Goal: Information Seeking & Learning: Check status

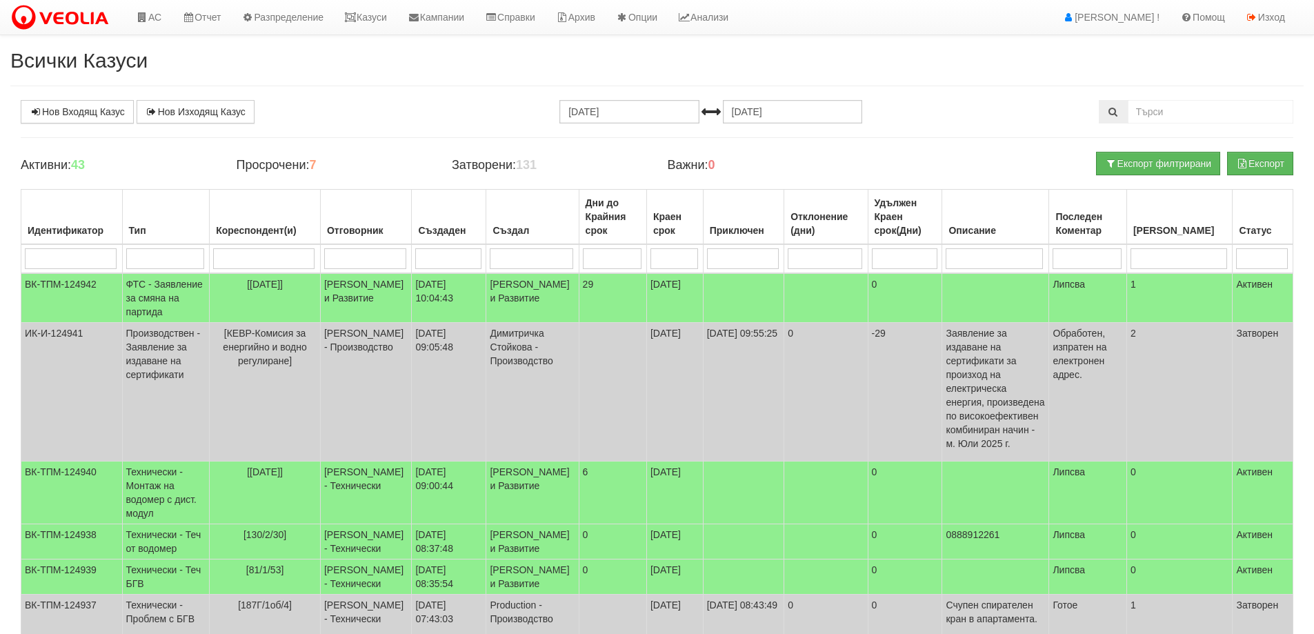
click at [274, 257] on input "search" at bounding box center [263, 258] width 101 height 21
type input "120"
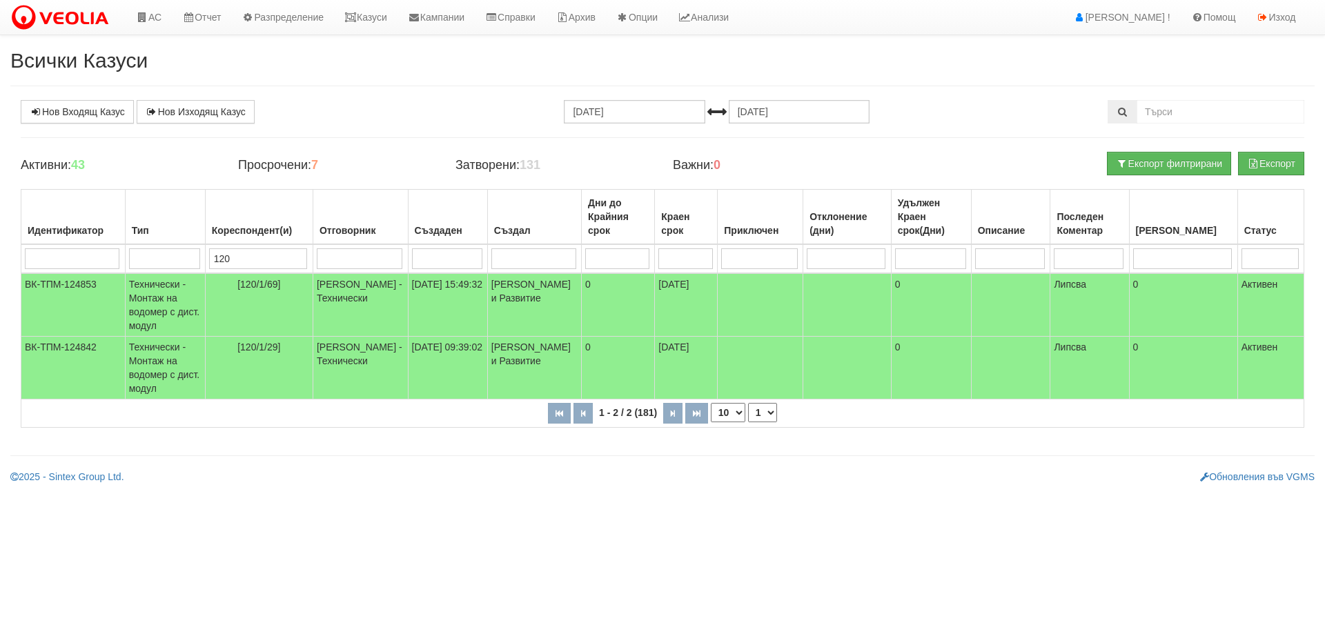
click at [248, 259] on input "120" at bounding box center [258, 258] width 98 height 21
type input "0/1"
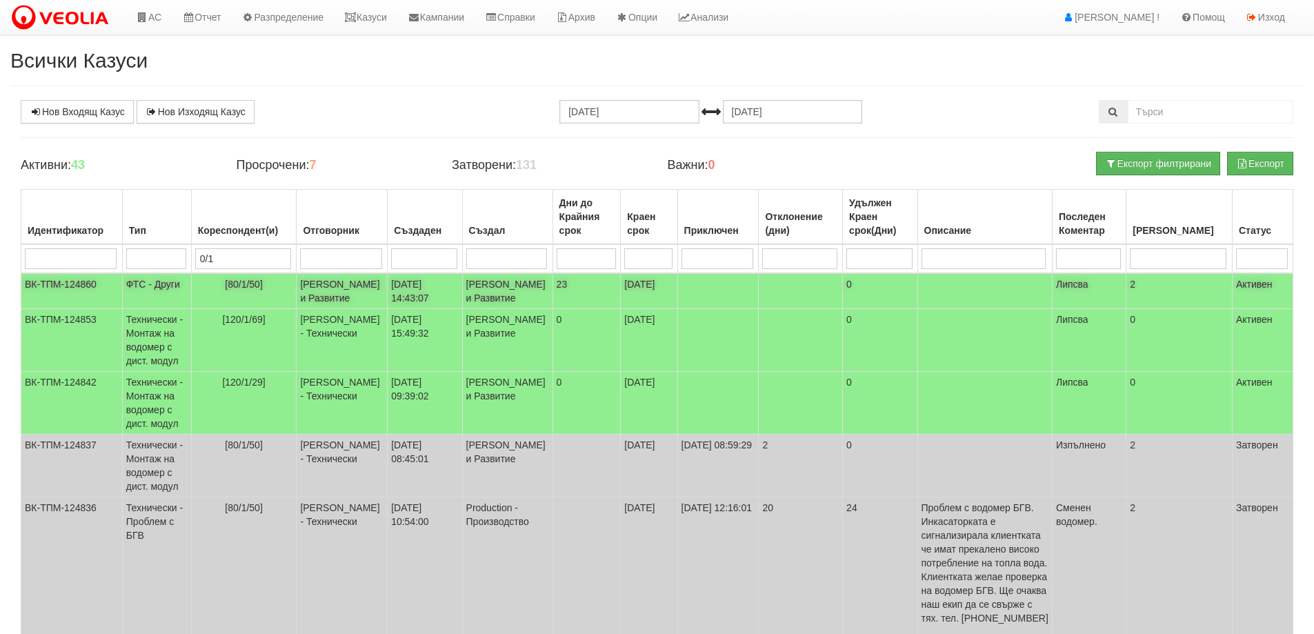
type input "0/1"
click at [277, 309] on td "[80/1/50]" at bounding box center [244, 291] width 106 height 36
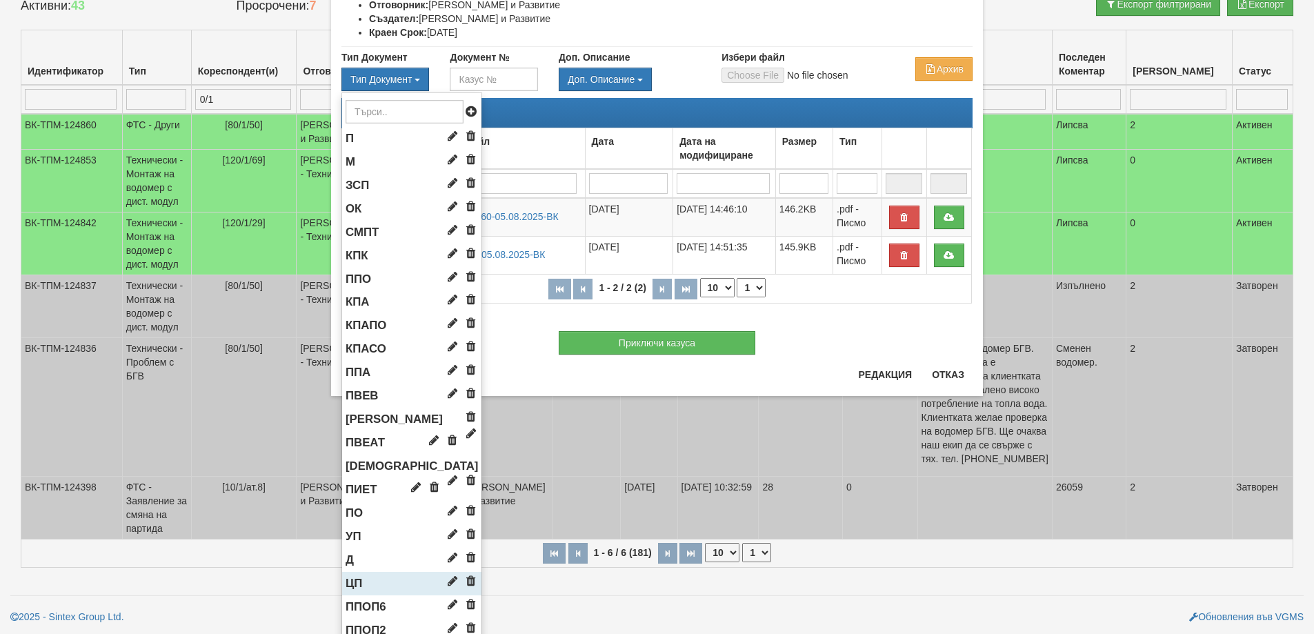
scroll to position [196, 0]
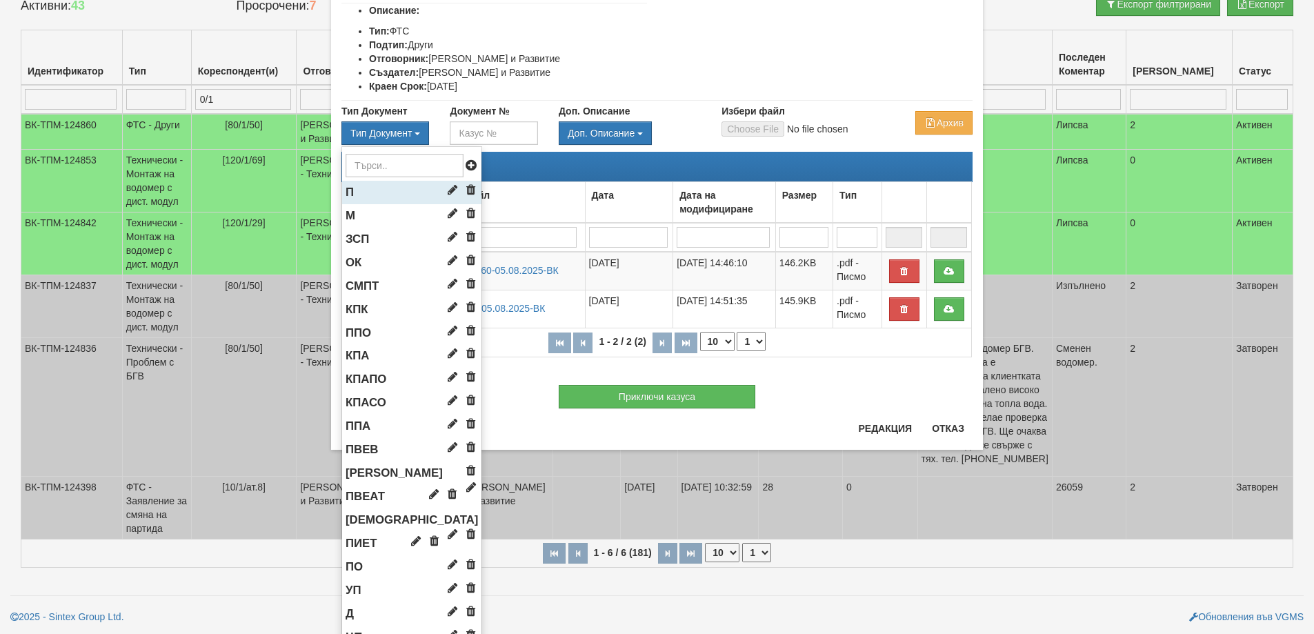
click at [371, 204] on li "П" at bounding box center [411, 192] width 139 height 23
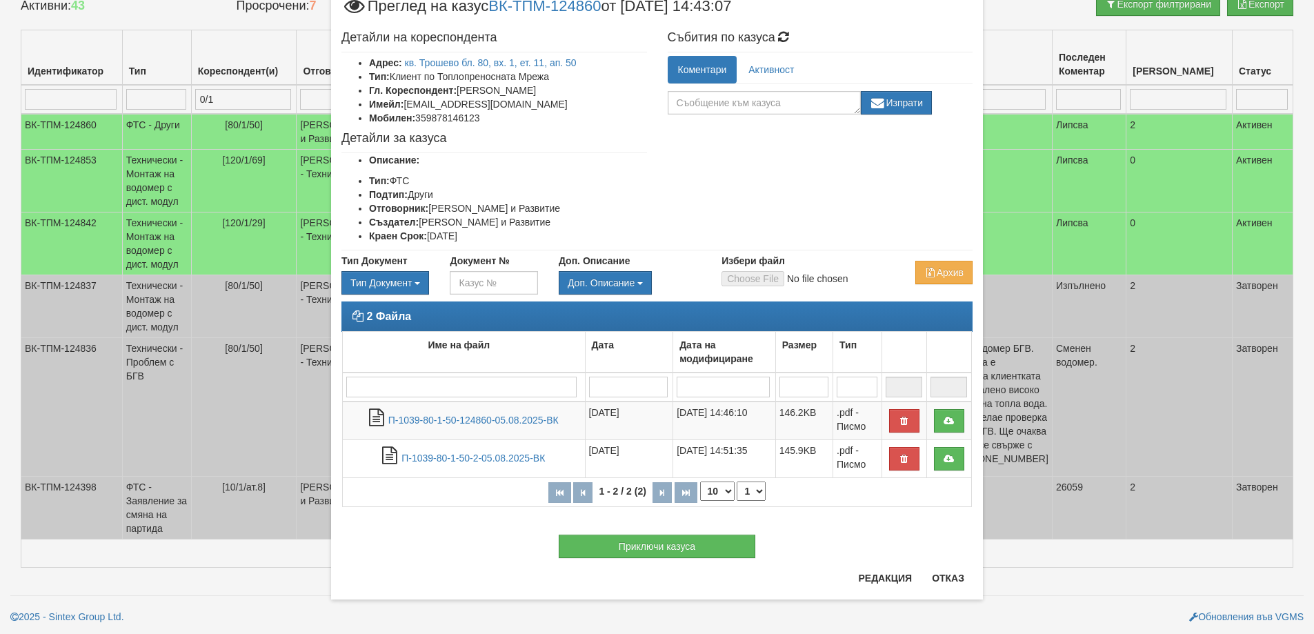
scroll to position [46, 0]
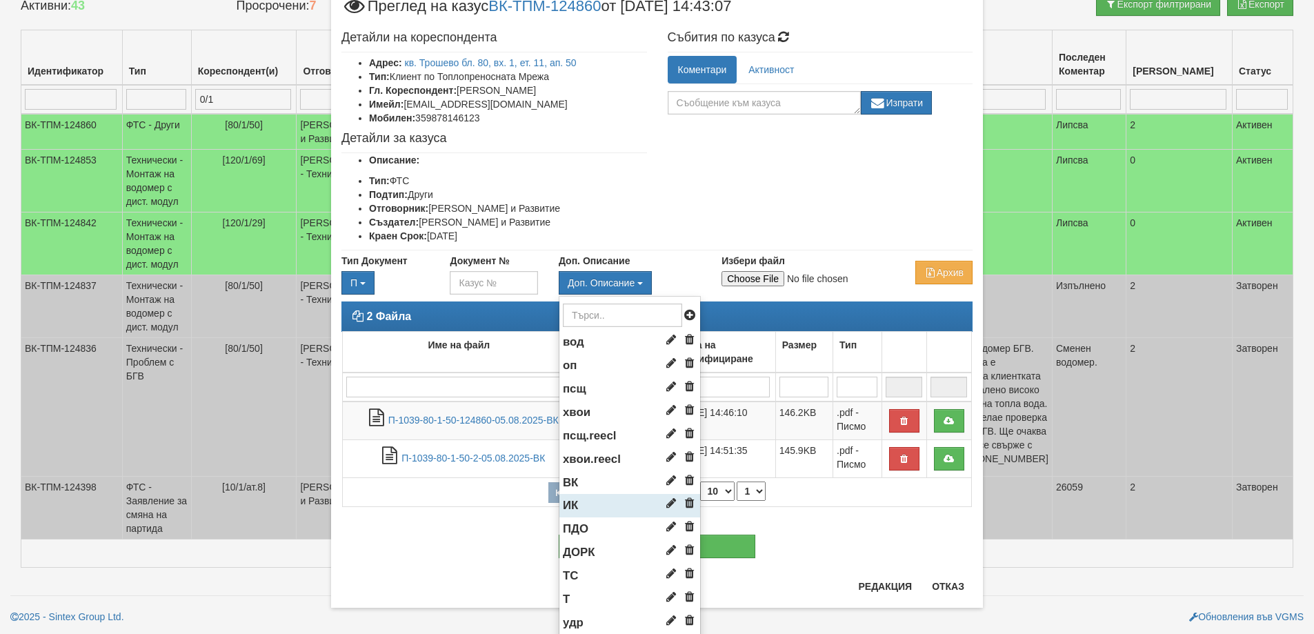
click at [588, 517] on li "ИК" at bounding box center [629, 505] width 141 height 23
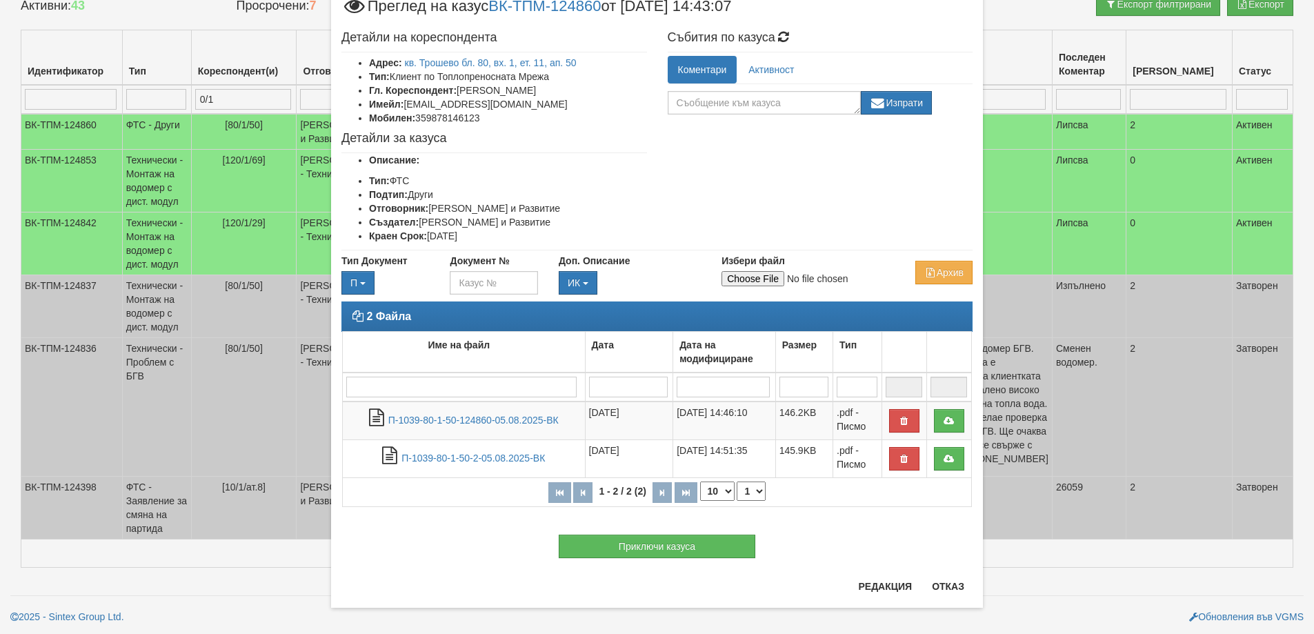
type input "C:\fakepath\Изх.№124860-11.08.2025.pdf"
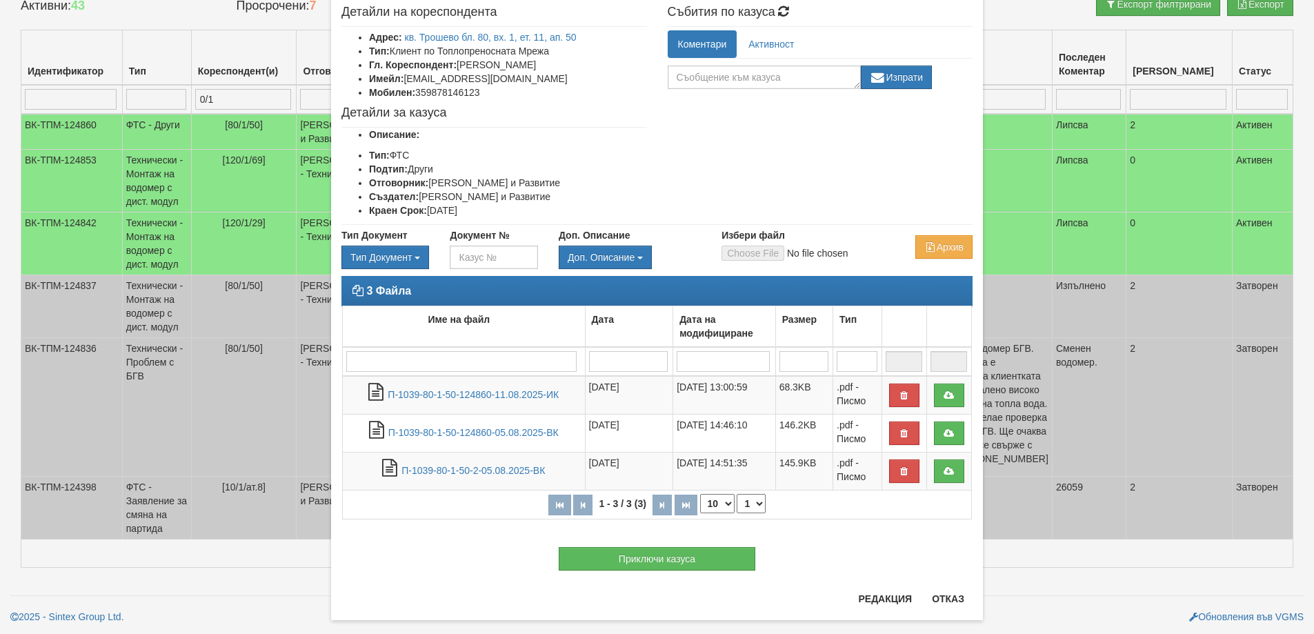
scroll to position [92, 0]
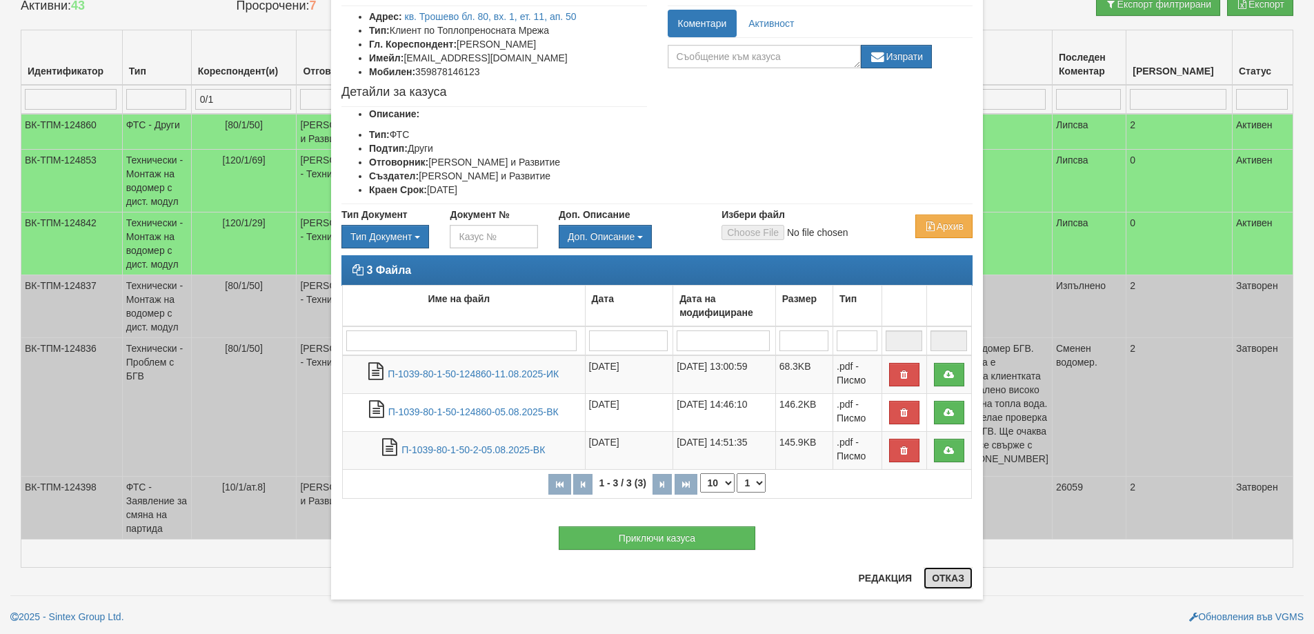
click at [953, 575] on button "Отказ" at bounding box center [948, 578] width 49 height 22
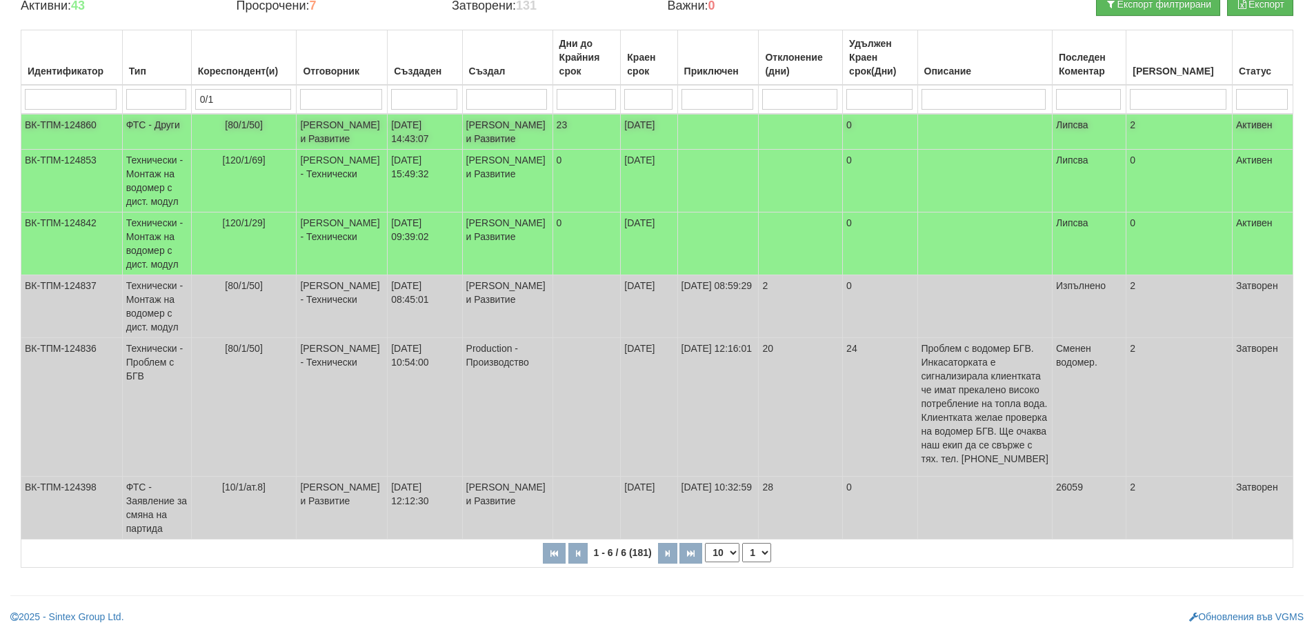
click at [277, 143] on td "[80/1/50]" at bounding box center [244, 132] width 106 height 36
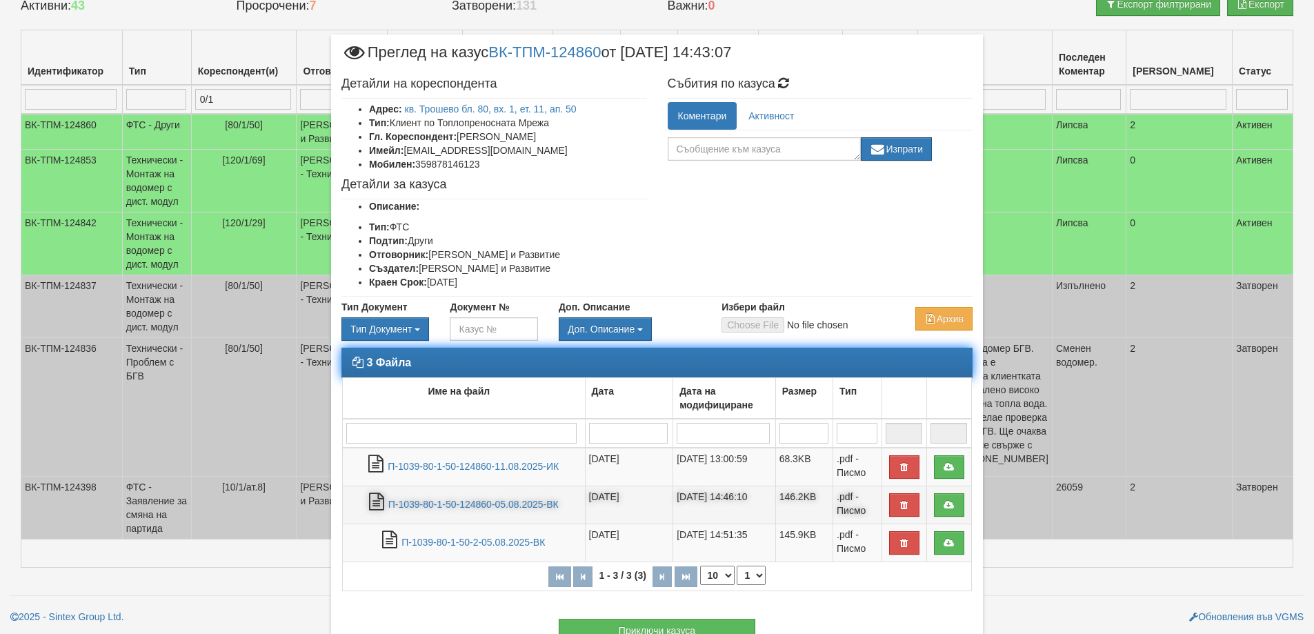
scroll to position [83, 0]
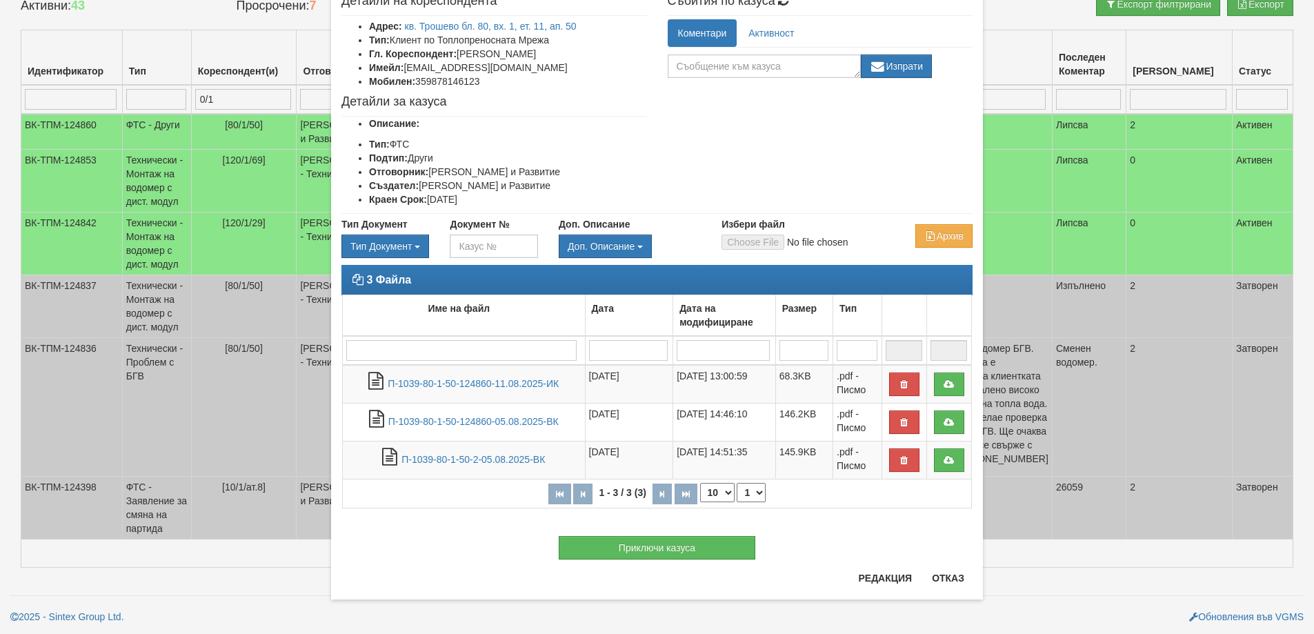
click at [971, 574] on div "× Преглед на казус ВК-ТПМ-124860 от [DATE] 14:43:07 Детайли на кореспондента Ад…" at bounding box center [657, 276] width 652 height 648
click at [960, 578] on button "Отказ" at bounding box center [948, 578] width 49 height 22
